Goal: Information Seeking & Learning: Find specific fact

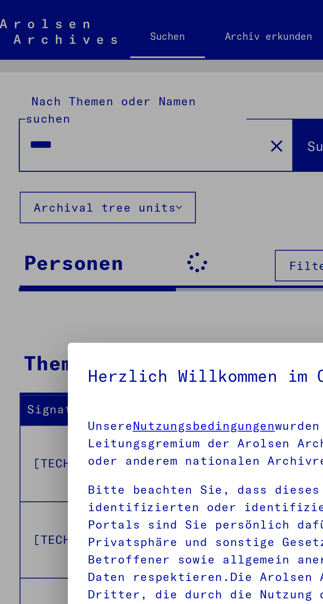
click at [53, 52] on div at bounding box center [161, 302] width 323 height 604
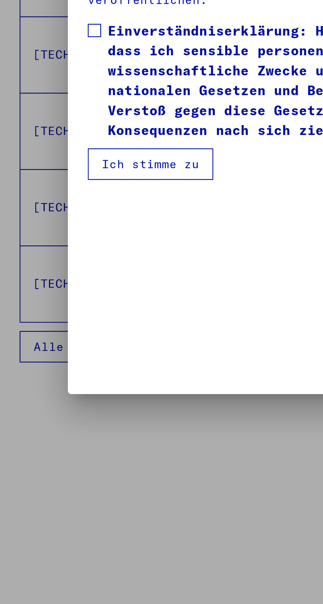
scroll to position [140, 0]
click at [44, 327] on span at bounding box center [42, 323] width 5 height 5
click at [64, 383] on button "Ich stimme zu" at bounding box center [65, 377] width 50 height 13
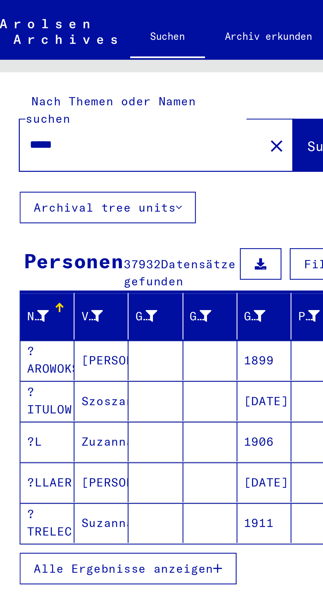
click at [62, 54] on input "*****" at bounding box center [59, 57] width 85 height 7
type input "*********"
click at [127, 55] on span "Suche" at bounding box center [135, 58] width 16 height 7
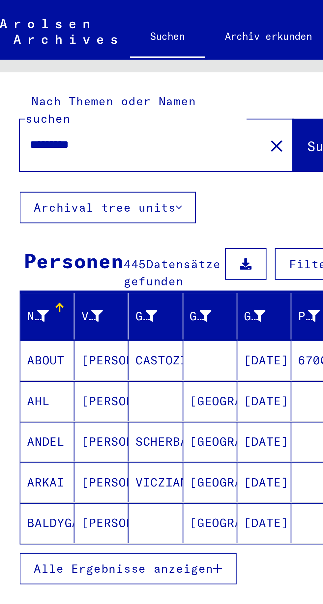
click at [65, 223] on span "Alle Ergebnisse anzeigen" at bounding box center [54, 226] width 71 height 6
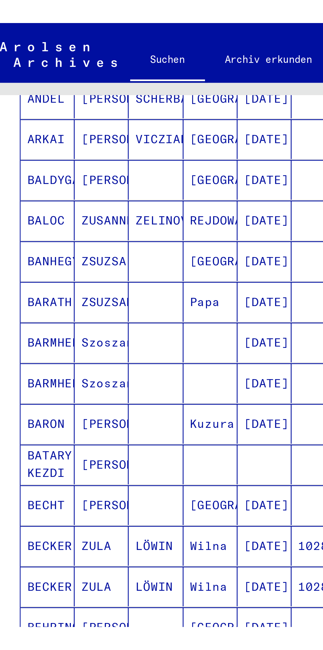
scroll to position [32, 0]
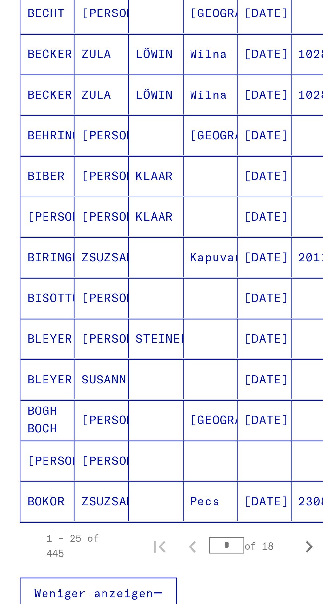
click at [98, 399] on input "*" at bounding box center [95, 402] width 14 height 7
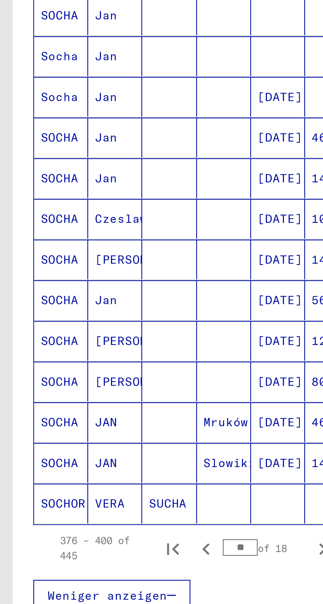
scroll to position [0, 0]
click at [106, 393] on mat-cell "[DATE]" at bounding box center [109, 401] width 21 height 16
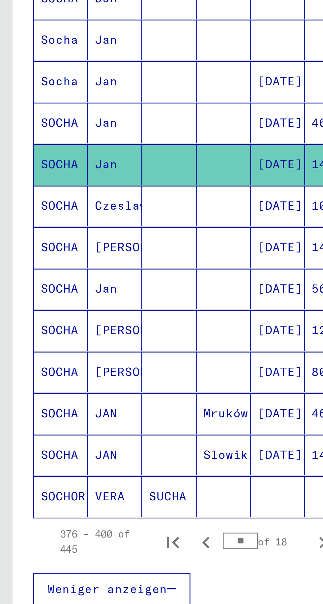
scroll to position [136, 0]
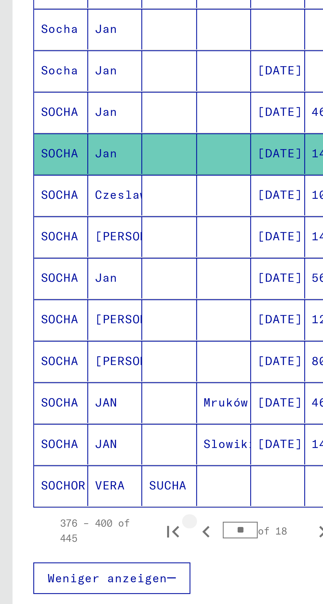
click at [82, 418] on icon "Previous page" at bounding box center [81, 420] width 3 height 5
type input "**"
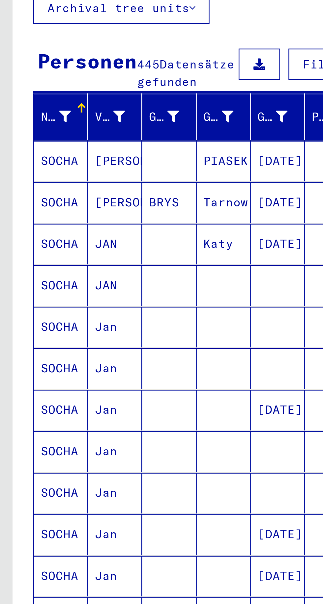
scroll to position [0, 1]
